Goal: Transaction & Acquisition: Purchase product/service

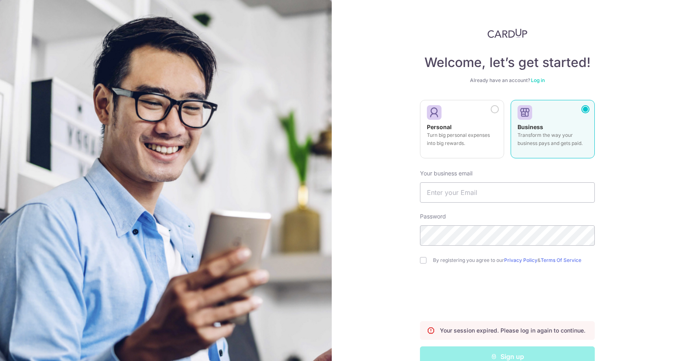
click at [534, 78] on link "Log in" at bounding box center [538, 80] width 14 height 6
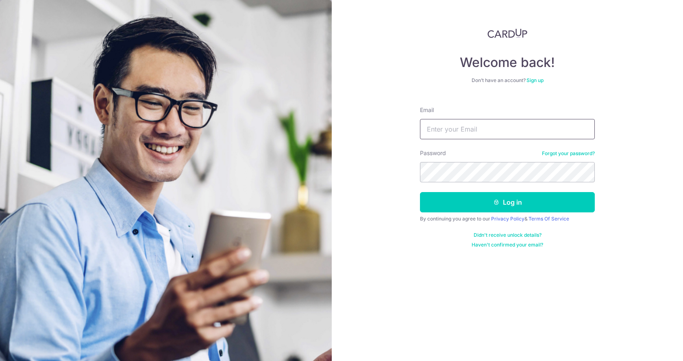
drag, startPoint x: 458, startPoint y: 124, endPoint x: 455, endPoint y: 130, distance: 6.9
click at [458, 124] on input "Email" at bounding box center [507, 129] width 175 height 20
type input "admin@ada.com.sg"
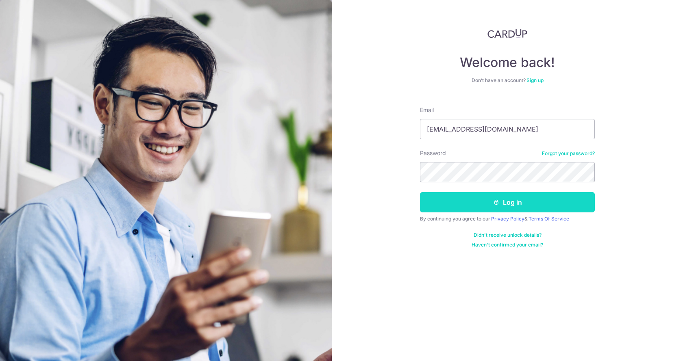
click at [442, 203] on button "Log in" at bounding box center [507, 202] width 175 height 20
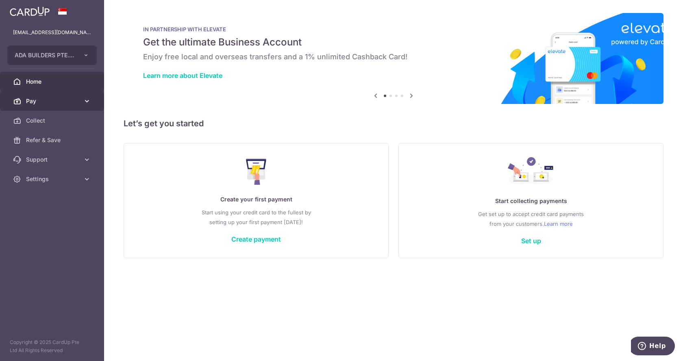
click at [70, 102] on span "Pay" at bounding box center [53, 101] width 54 height 8
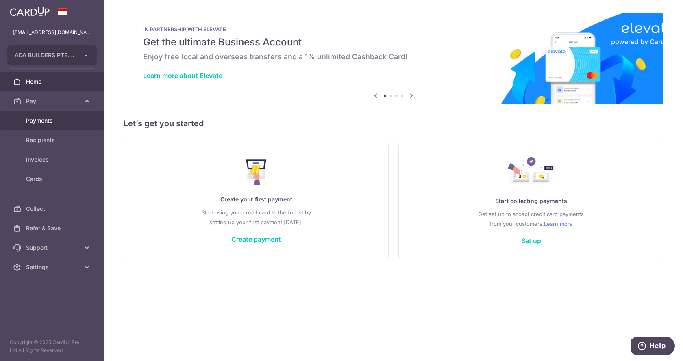
click at [56, 122] on span "Payments" at bounding box center [53, 121] width 54 height 8
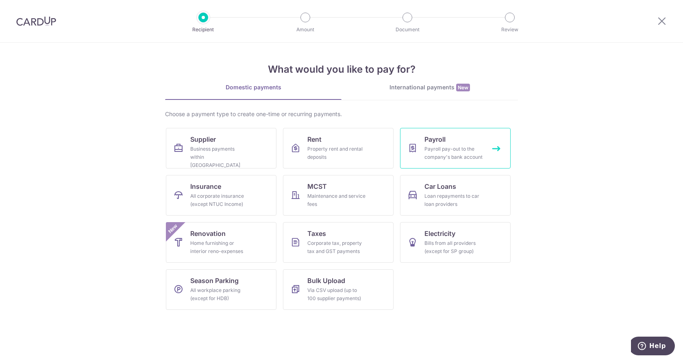
click at [452, 156] on div "Payroll pay-out to the company's bank account" at bounding box center [453, 153] width 59 height 16
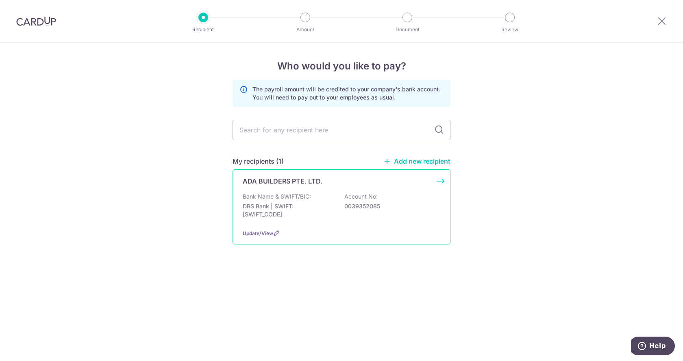
click at [328, 199] on div "Bank Name & SWIFT/BIC: DBS Bank | SWIFT: DBSSSGSGXXX Account No: 0039352085" at bounding box center [342, 208] width 198 height 30
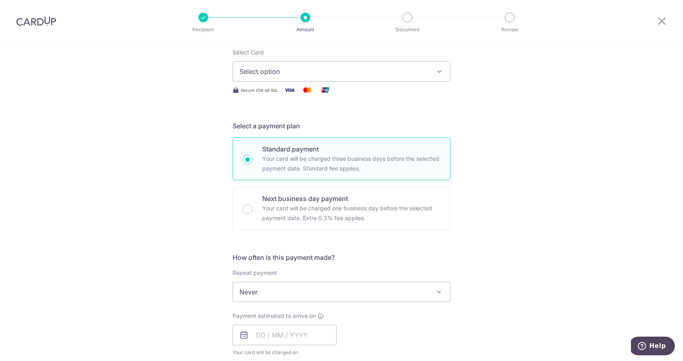
scroll to position [163, 0]
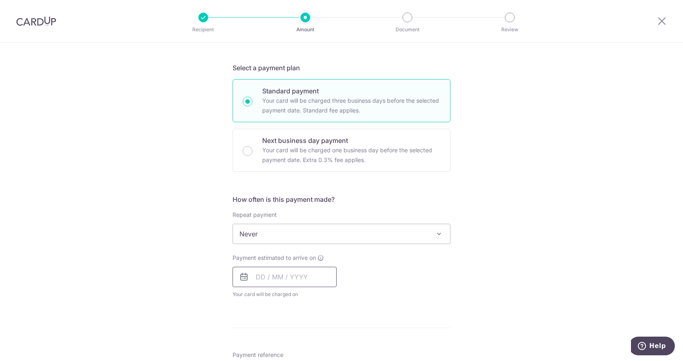
click at [300, 276] on input "text" at bounding box center [284, 277] width 104 height 20
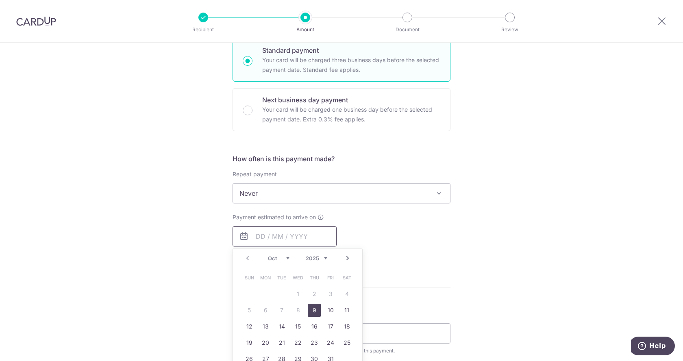
scroll to position [244, 0]
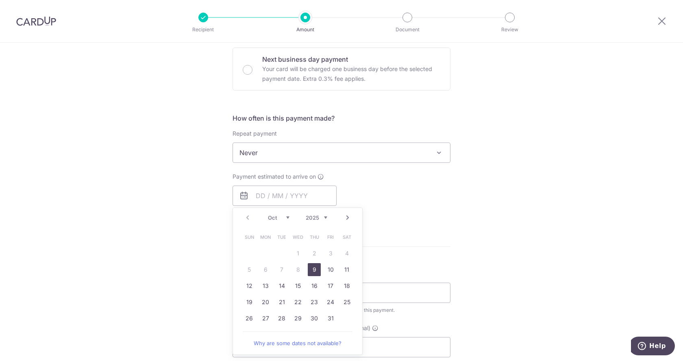
click at [404, 240] on form "Enter payment amount SGD Select Card Select option Add credit card Your Cards *…" at bounding box center [341, 197] width 218 height 690
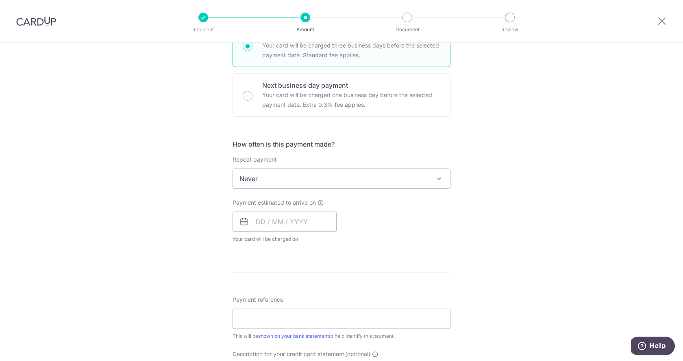
scroll to position [203, 0]
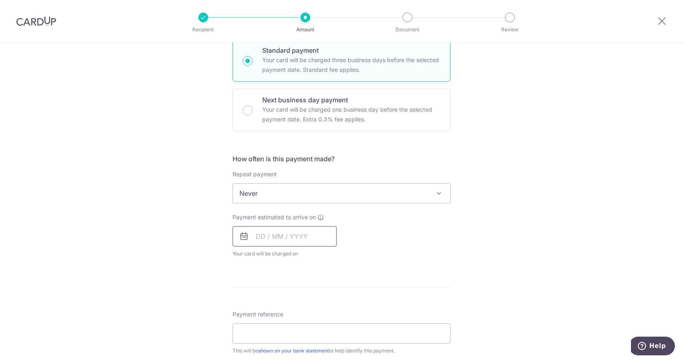
click at [289, 241] on input "text" at bounding box center [284, 236] width 104 height 20
click at [311, 311] on link "9" at bounding box center [314, 310] width 13 height 13
type input "[DATE]"
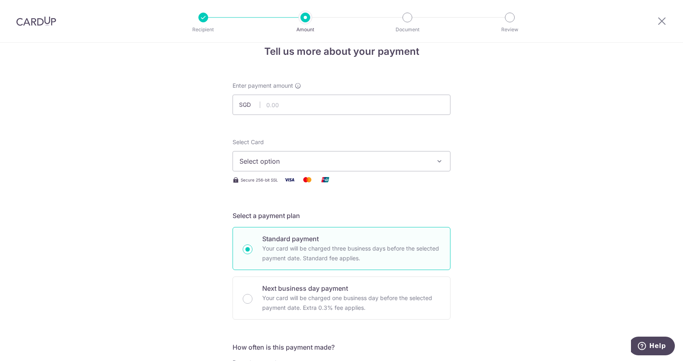
scroll to position [0, 0]
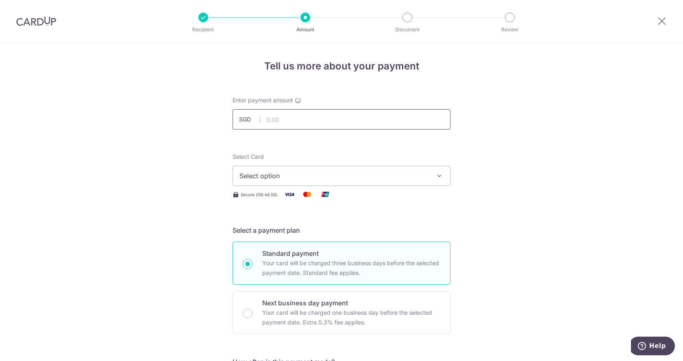
drag, startPoint x: 290, startPoint y: 123, endPoint x: 290, endPoint y: 117, distance: 5.7
click at [290, 123] on input "text" at bounding box center [341, 119] width 218 height 20
type input "7,500.00"
click at [277, 176] on span "Select option" at bounding box center [333, 176] width 189 height 10
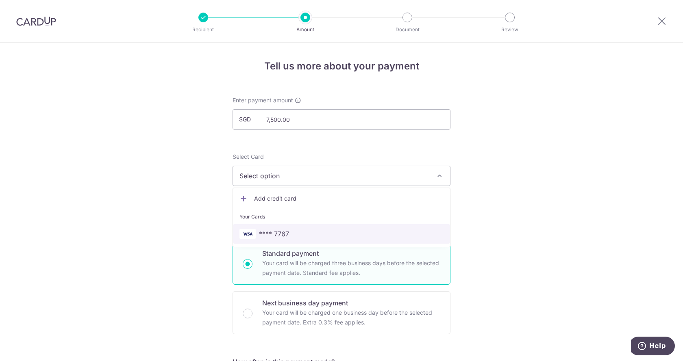
click at [268, 236] on span "**** 7767" at bounding box center [274, 234] width 30 height 10
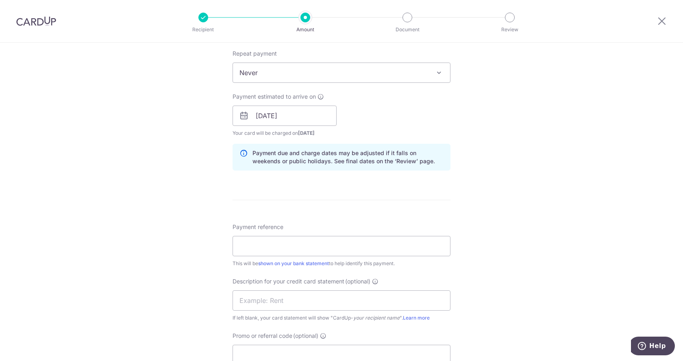
scroll to position [366, 0]
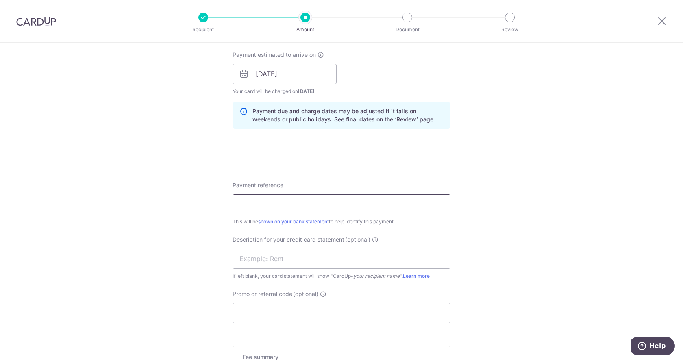
click at [265, 208] on input "Payment reference" at bounding box center [341, 204] width 218 height 20
type input "ADA BUILDERS PL-SALARY-SEPT 2025"
click at [287, 261] on input "text" at bounding box center [341, 259] width 218 height 20
type input "SALARY"
click at [266, 314] on input "Promo or referral code (optional)" at bounding box center [341, 313] width 218 height 20
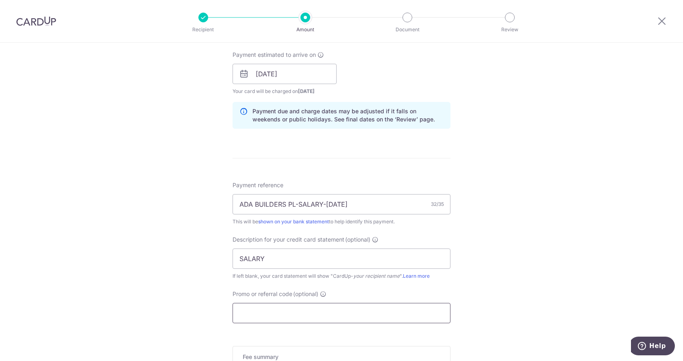
paste input "NGLONGFAK428"
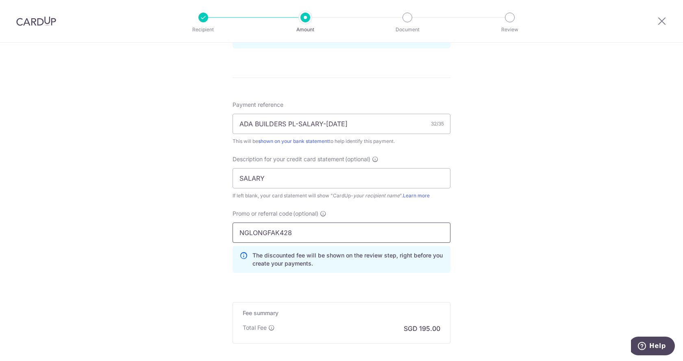
scroll to position [447, 0]
type input "NGLONGFAK428"
click at [336, 293] on form "Enter payment amount SGD 7,500.00 7500.00 Select Card **** 7767 Add credit card…" at bounding box center [341, 29] width 218 height 760
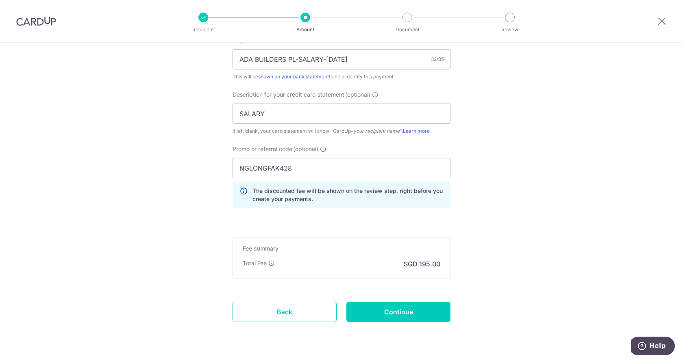
scroll to position [528, 0]
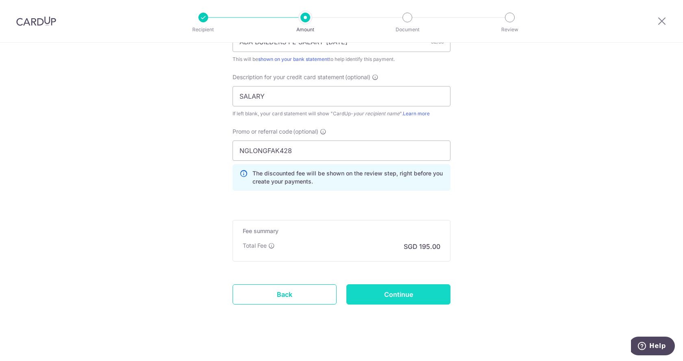
click at [389, 297] on input "Continue" at bounding box center [398, 295] width 104 height 20
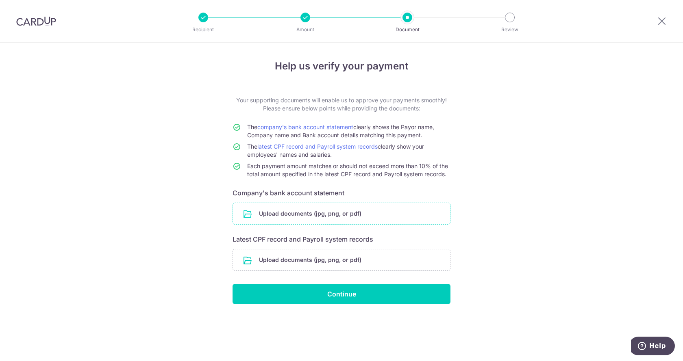
click at [321, 215] on input "file" at bounding box center [341, 213] width 217 height 21
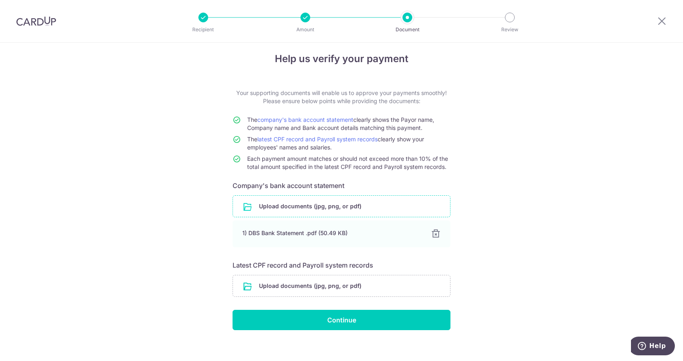
scroll to position [15, 0]
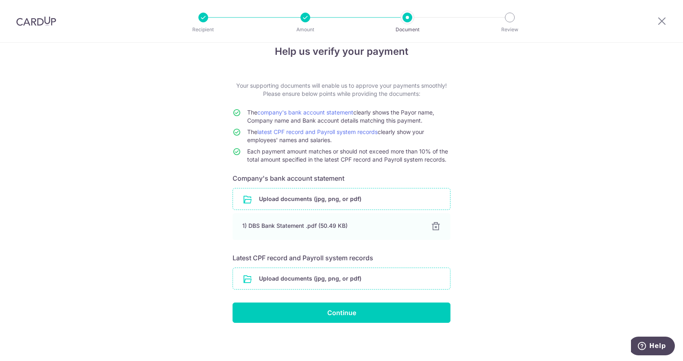
click at [337, 277] on input "file" at bounding box center [341, 278] width 217 height 21
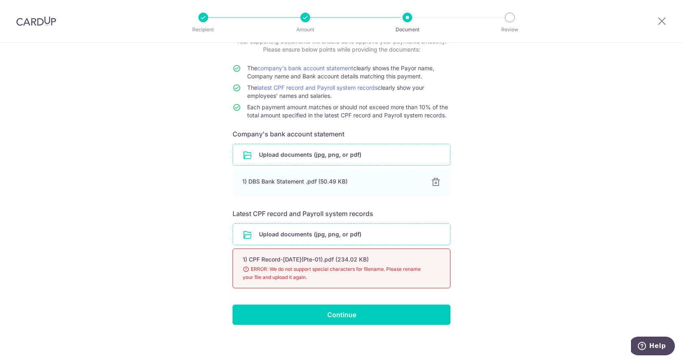
scroll to position [61, 0]
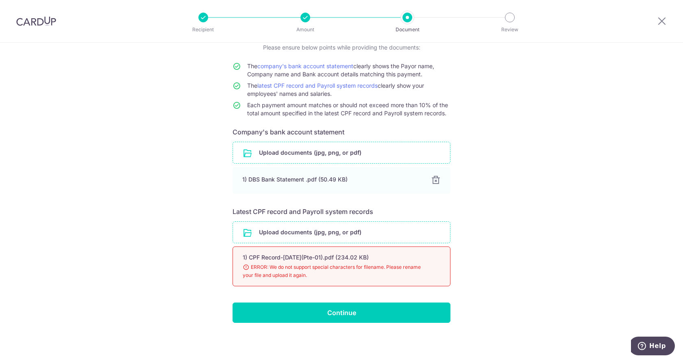
click at [356, 233] on input "file" at bounding box center [341, 232] width 217 height 21
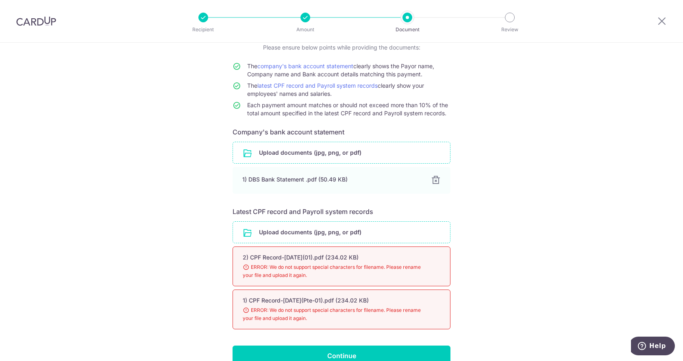
click at [343, 234] on input "file" at bounding box center [341, 232] width 217 height 21
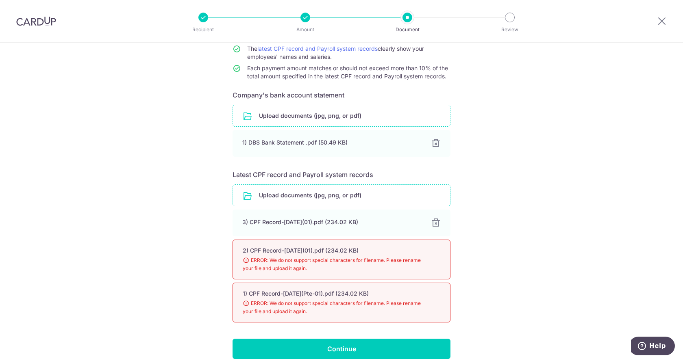
scroll to position [134, 0]
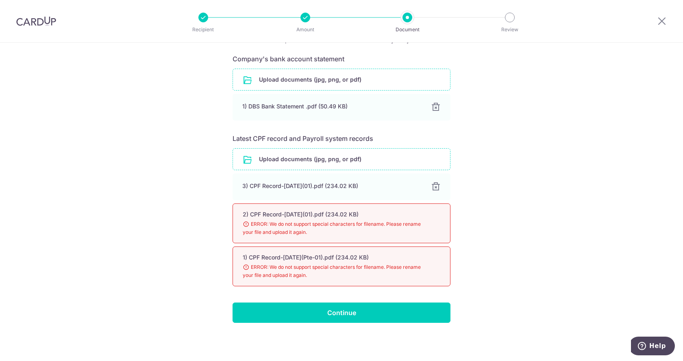
click at [541, 281] on div "Help us verify your payment Your supporting documents will enable us to approve…" at bounding box center [341, 135] width 683 height 453
click at [348, 162] on input "file" at bounding box center [341, 159] width 217 height 21
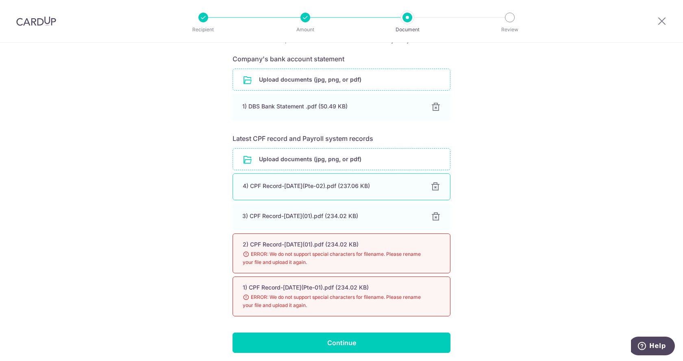
click at [432, 189] on div at bounding box center [435, 187] width 10 height 10
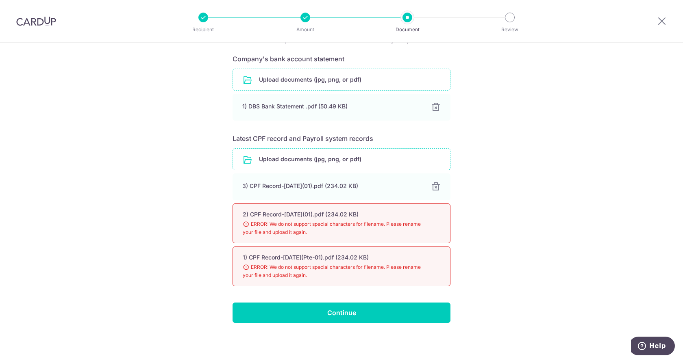
drag, startPoint x: 111, startPoint y: 260, endPoint x: 246, endPoint y: 232, distance: 137.7
click at [120, 259] on div "Help us verify your payment Your supporting documents will enable us to approve…" at bounding box center [341, 135] width 683 height 453
click at [435, 187] on div at bounding box center [435, 187] width 10 height 10
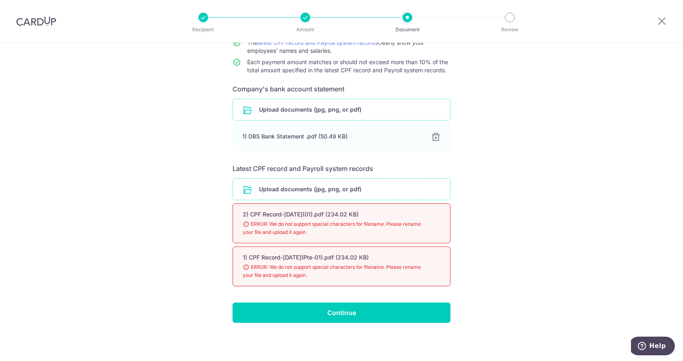
click at [328, 191] on input "file" at bounding box center [341, 189] width 217 height 21
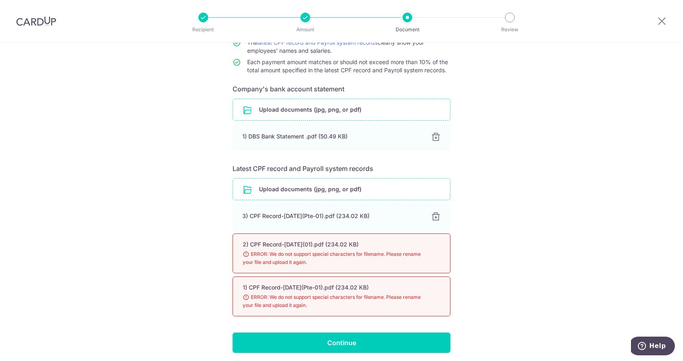
click at [358, 189] on input "file" at bounding box center [341, 189] width 217 height 21
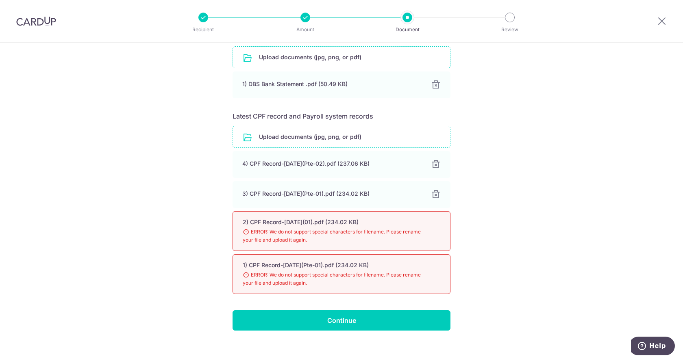
scroll to position [164, 0]
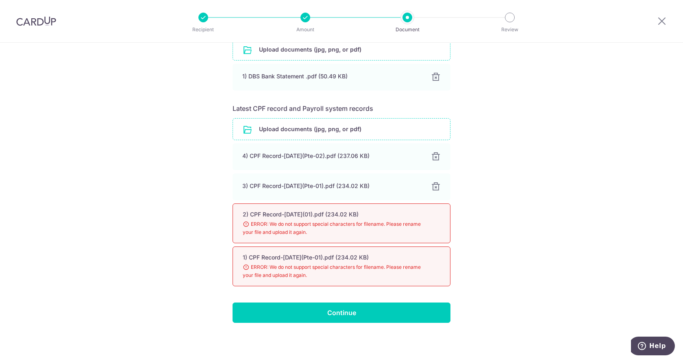
click at [352, 128] on input "file" at bounding box center [341, 129] width 217 height 21
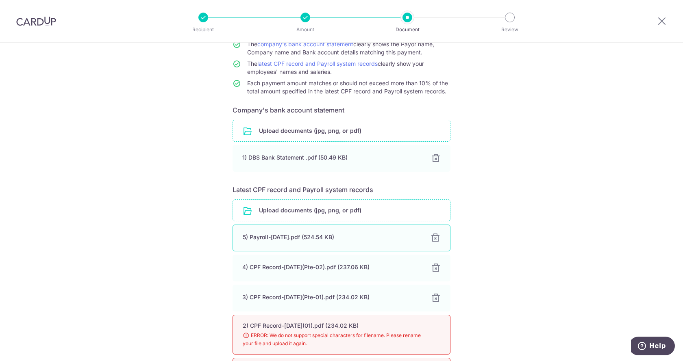
scroll to position [194, 0]
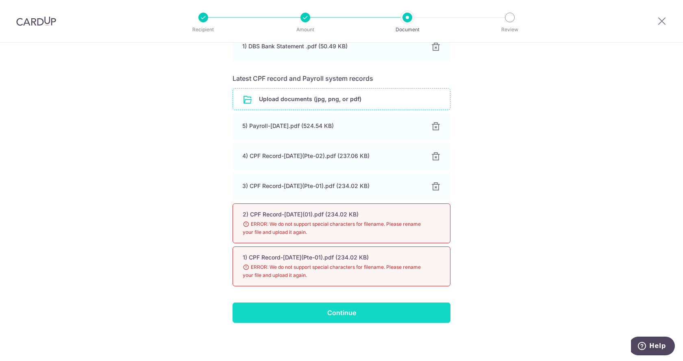
click at [352, 315] on input "Continue" at bounding box center [341, 313] width 218 height 20
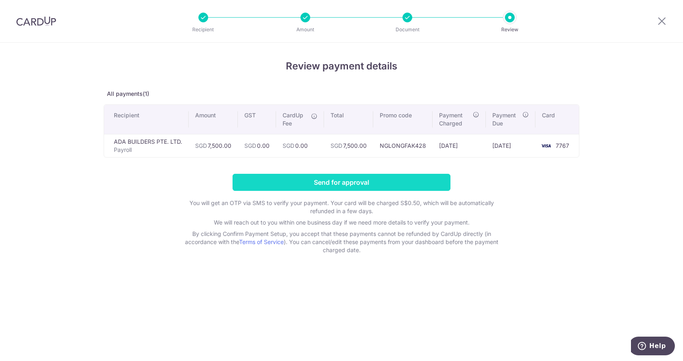
click at [358, 184] on input "Send for approval" at bounding box center [341, 182] width 218 height 17
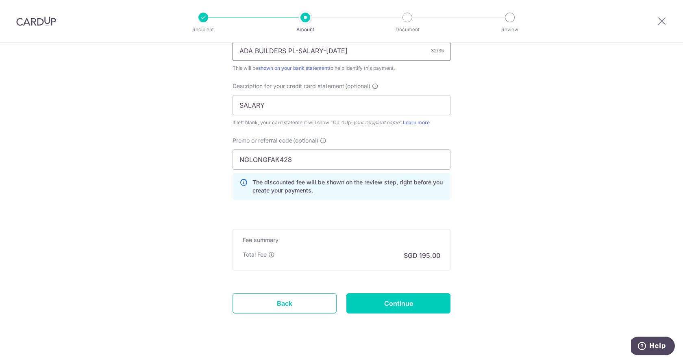
scroll to position [566, 0]
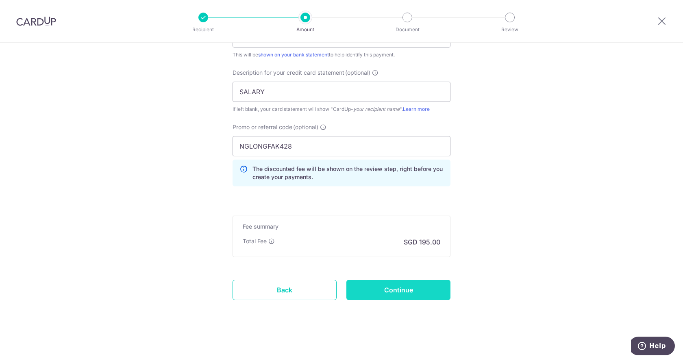
click at [405, 293] on input "Continue" at bounding box center [398, 290] width 104 height 20
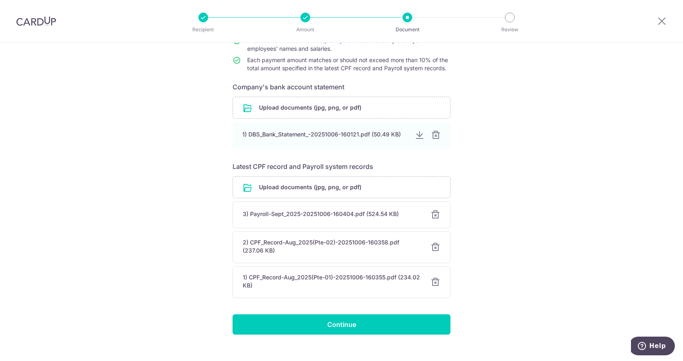
scroll to position [118, 0]
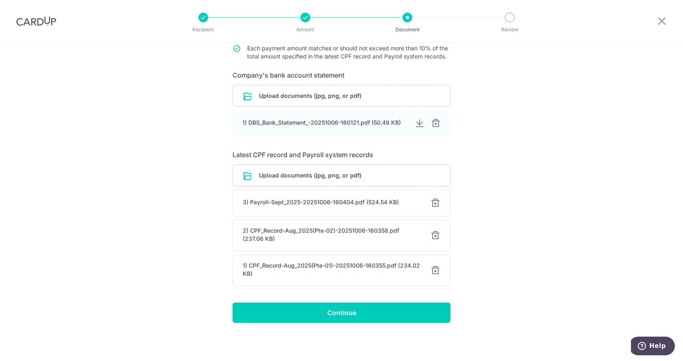
click at [543, 205] on div "Help us verify your payment Your supporting documents will enable us to approve…" at bounding box center [341, 143] width 683 height 437
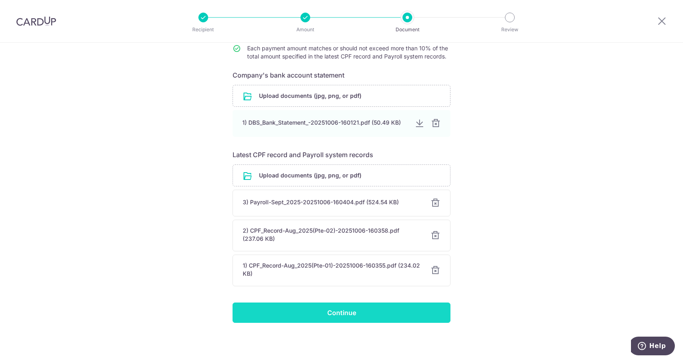
click at [371, 314] on input "Continue" at bounding box center [341, 313] width 218 height 20
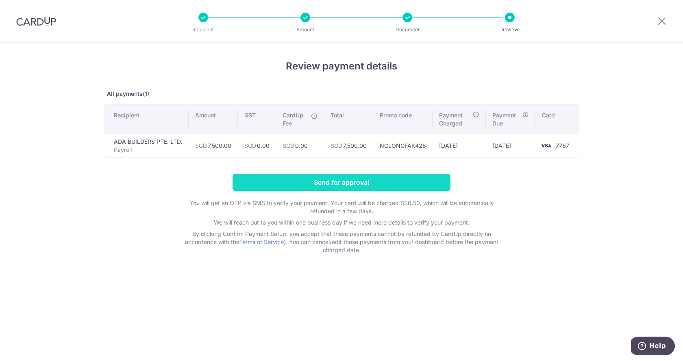
click at [346, 180] on input "Send for approval" at bounding box center [341, 182] width 218 height 17
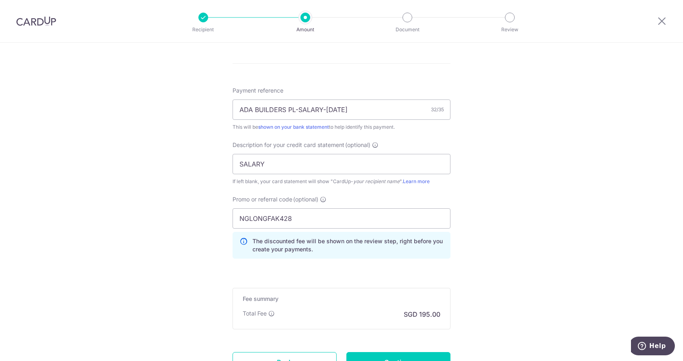
scroll to position [517, 0]
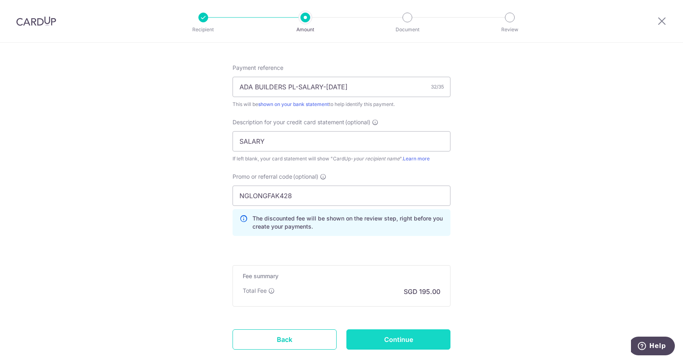
click at [401, 341] on input "Continue" at bounding box center [398, 340] width 104 height 20
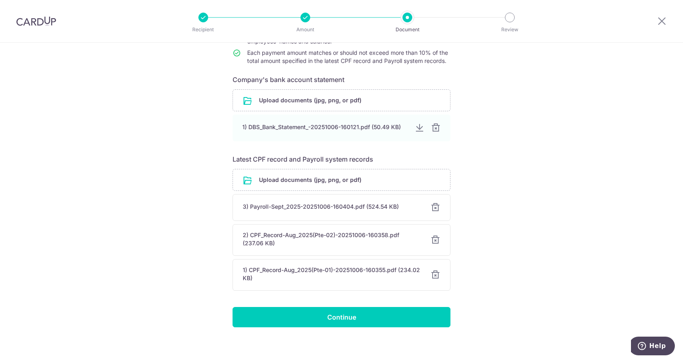
scroll to position [118, 0]
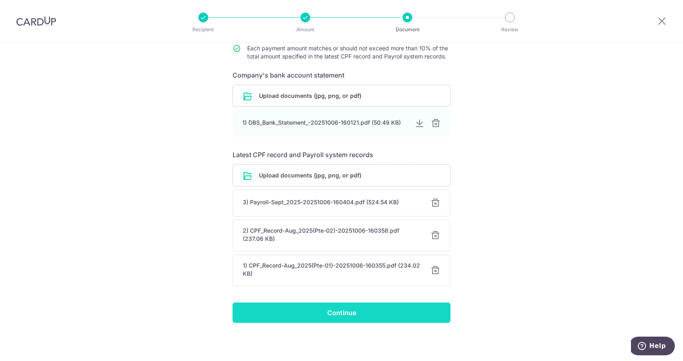
click at [372, 311] on input "Continue" at bounding box center [341, 313] width 218 height 20
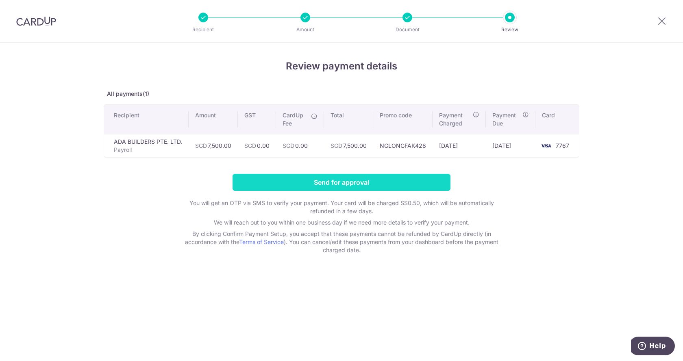
click at [371, 184] on input "Send for approval" at bounding box center [341, 182] width 218 height 17
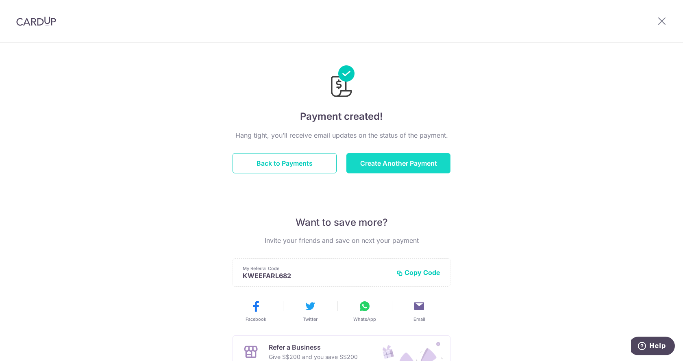
click at [382, 160] on button "Create Another Payment" at bounding box center [398, 163] width 104 height 20
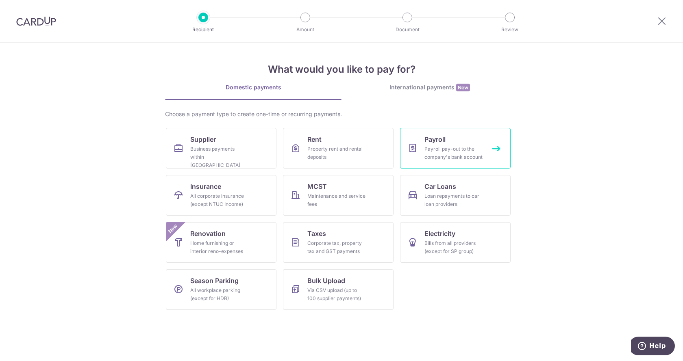
click at [425, 145] on link "Payroll Payroll pay-out to the company's bank account" at bounding box center [455, 148] width 111 height 41
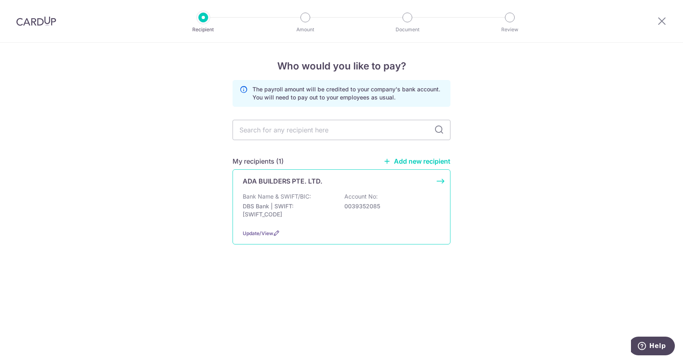
click at [297, 206] on p "DBS Bank | SWIFT: DBSSSGSGXXX" at bounding box center [288, 210] width 91 height 16
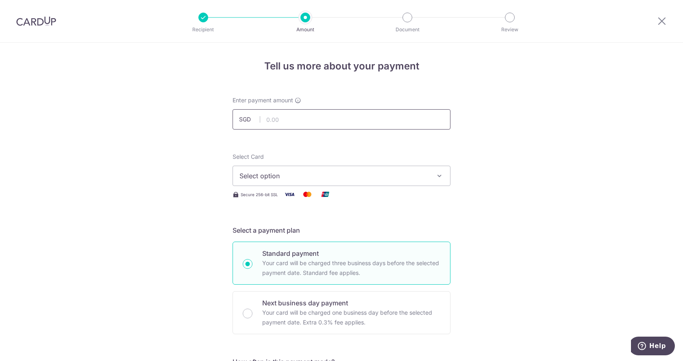
click at [330, 120] on input "text" at bounding box center [341, 119] width 218 height 20
type input "47,500.00"
click at [317, 176] on span "Select option" at bounding box center [333, 176] width 189 height 10
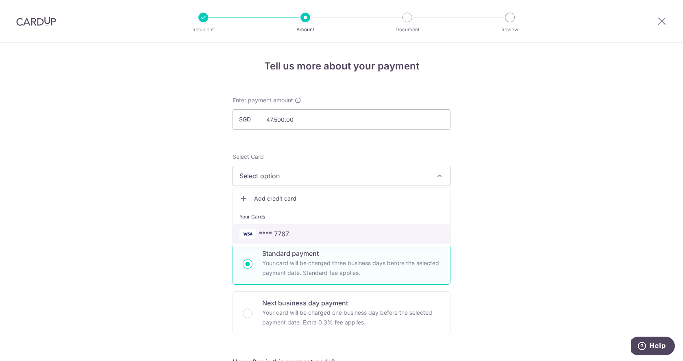
click at [297, 232] on span "**** 7767" at bounding box center [341, 234] width 204 height 10
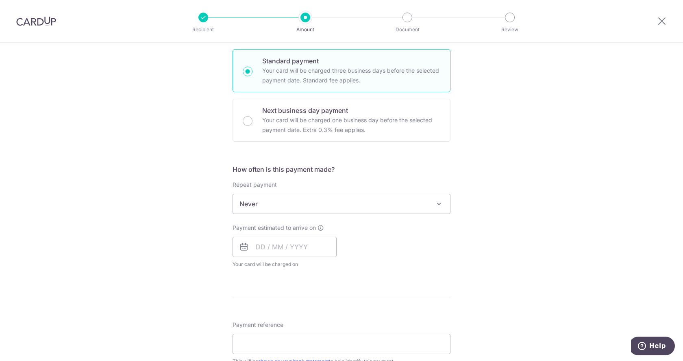
scroll to position [203, 0]
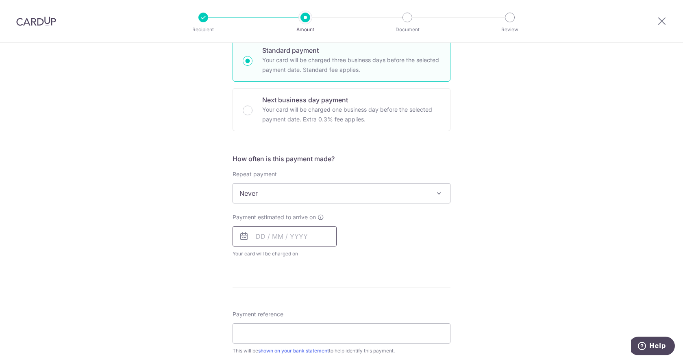
click at [294, 237] on input "text" at bounding box center [284, 236] width 104 height 20
drag, startPoint x: 313, startPoint y: 311, endPoint x: 359, endPoint y: 280, distance: 55.2
click at [313, 311] on link "9" at bounding box center [314, 310] width 13 height 13
type input "[DATE]"
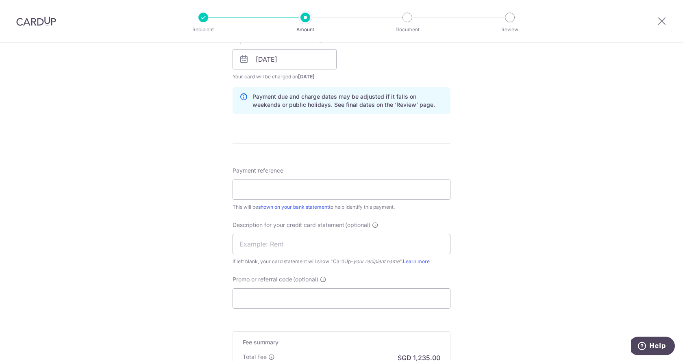
scroll to position [406, 0]
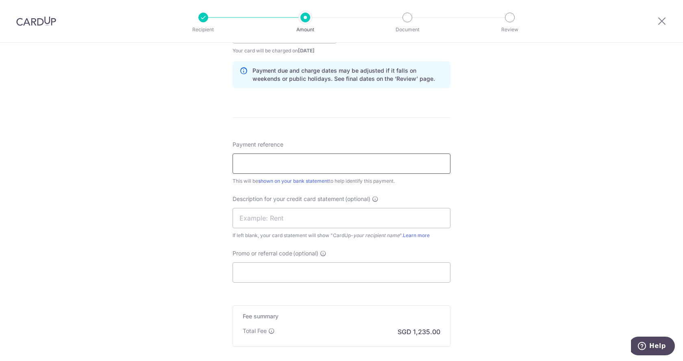
click at [297, 169] on input "Payment reference" at bounding box center [341, 164] width 218 height 20
type input "ADA BUILDERS PL-SALARY-SEPT 2025"
click at [278, 219] on input "text" at bounding box center [341, 218] width 218 height 20
type input "SALARY"
click at [272, 272] on input "Promo or referral code (optional)" at bounding box center [341, 273] width 218 height 20
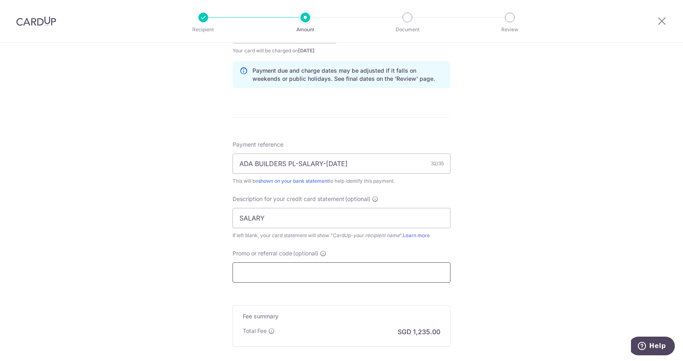
paste input "ADAB178"
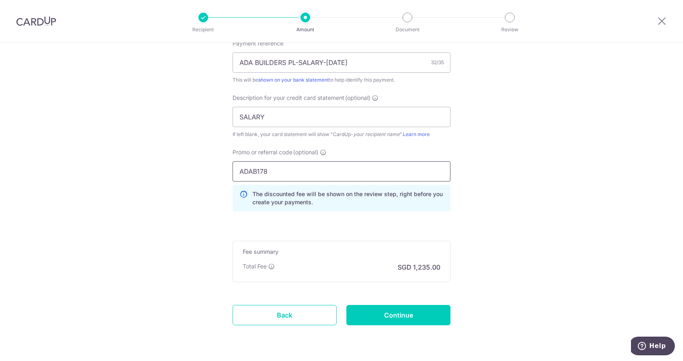
scroll to position [528, 0]
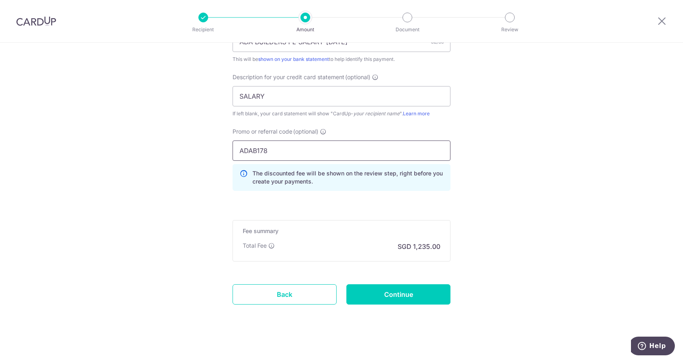
type input "ADAB178"
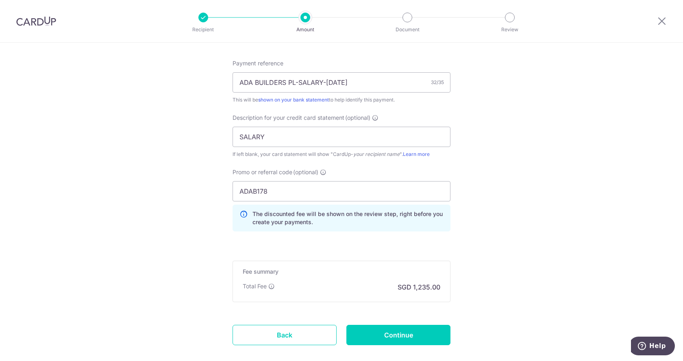
scroll to position [533, 0]
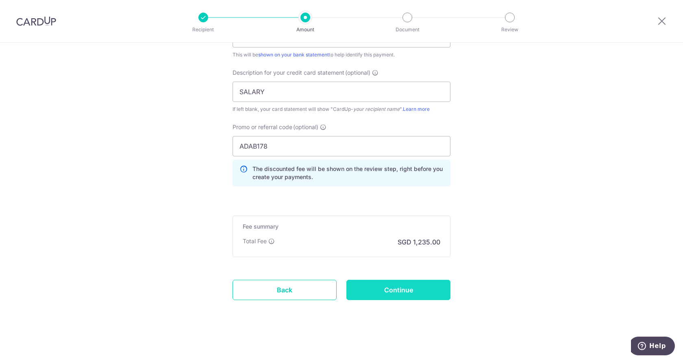
click at [417, 288] on input "Continue" at bounding box center [398, 290] width 104 height 20
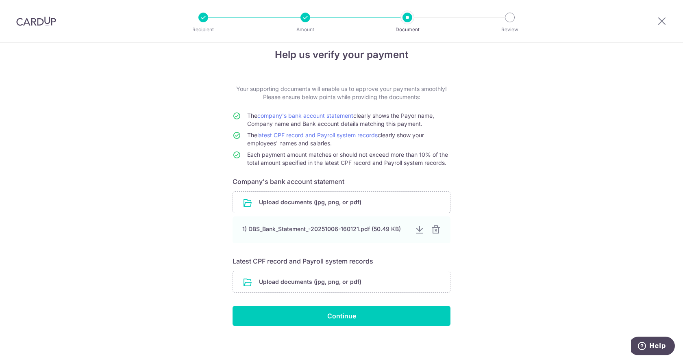
scroll to position [15, 0]
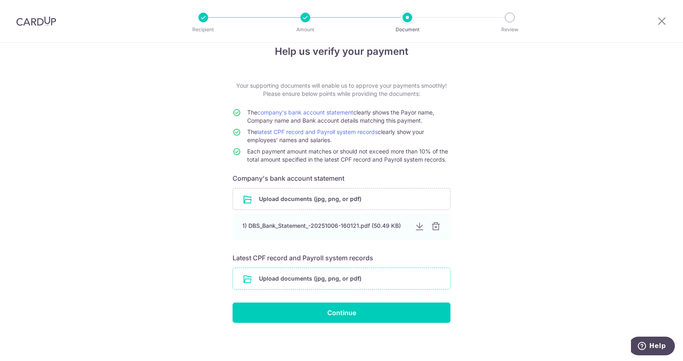
click at [347, 280] on input "file" at bounding box center [341, 278] width 217 height 21
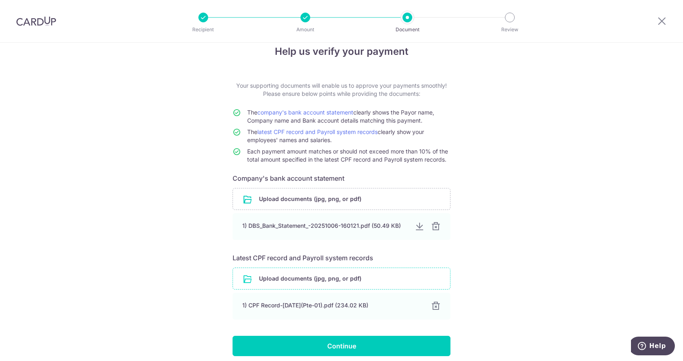
click at [319, 280] on input "file" at bounding box center [341, 278] width 217 height 21
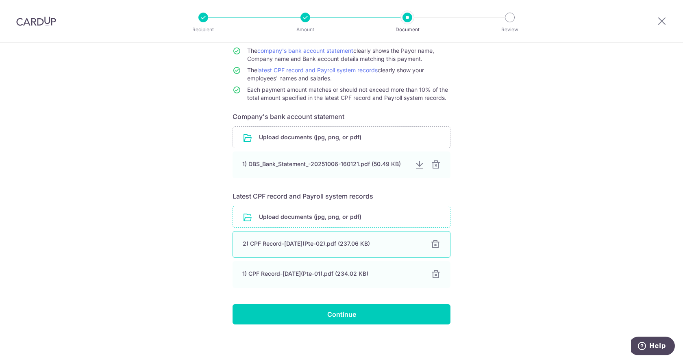
scroll to position [78, 0]
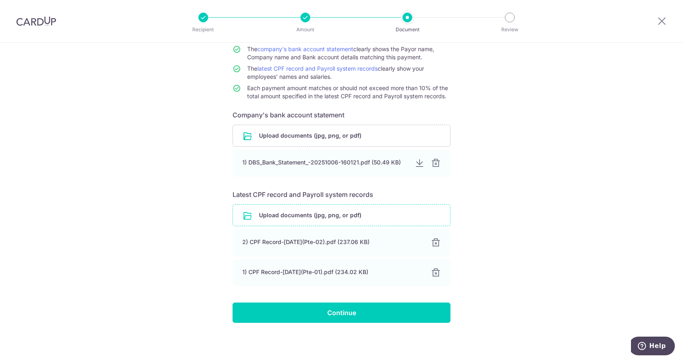
click at [304, 217] on input "file" at bounding box center [341, 215] width 217 height 21
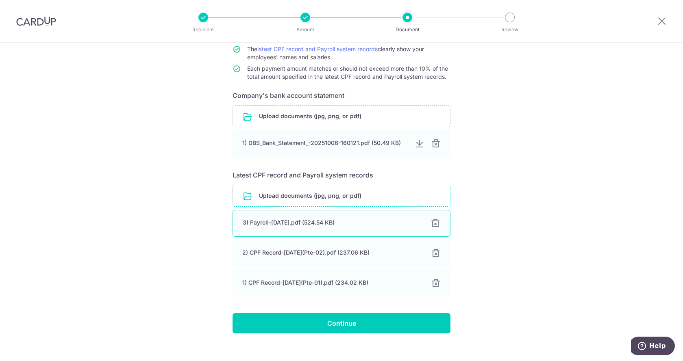
scroll to position [108, 0]
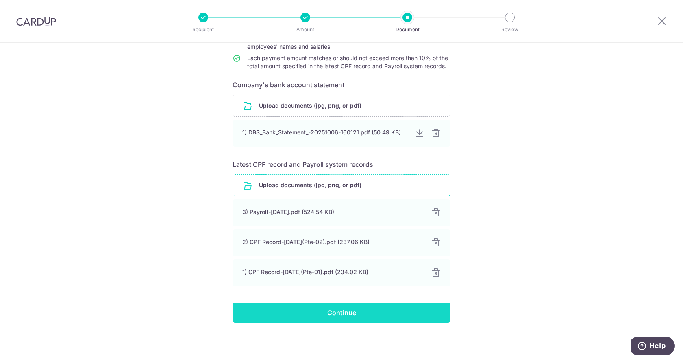
click at [326, 311] on input "Continue" at bounding box center [341, 313] width 218 height 20
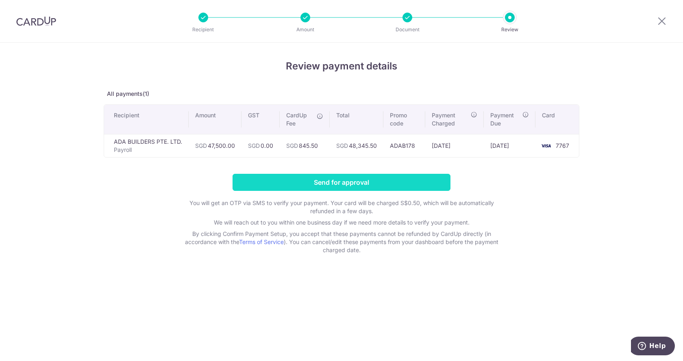
click at [282, 182] on input "Send for approval" at bounding box center [341, 182] width 218 height 17
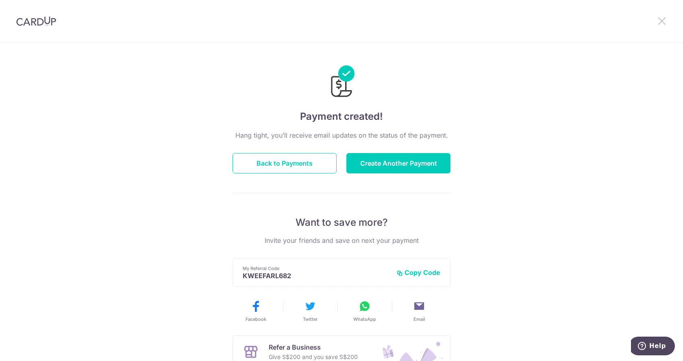
click at [663, 21] on icon at bounding box center [662, 21] width 10 height 10
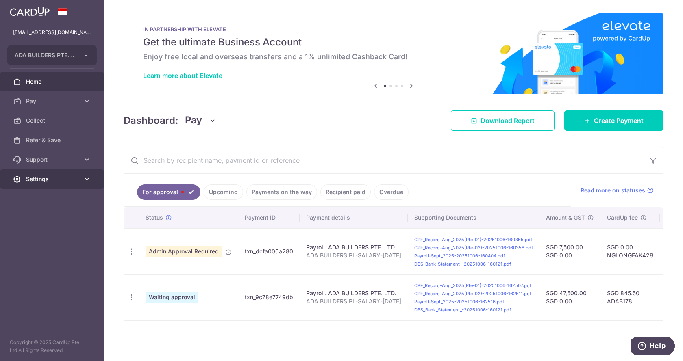
click at [85, 183] on link "Settings" at bounding box center [52, 179] width 104 height 20
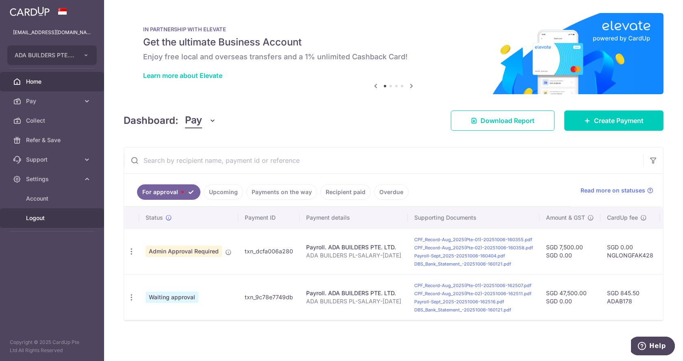
click at [42, 220] on span "Logout" at bounding box center [53, 218] width 54 height 8
